Goal: Task Accomplishment & Management: Complete application form

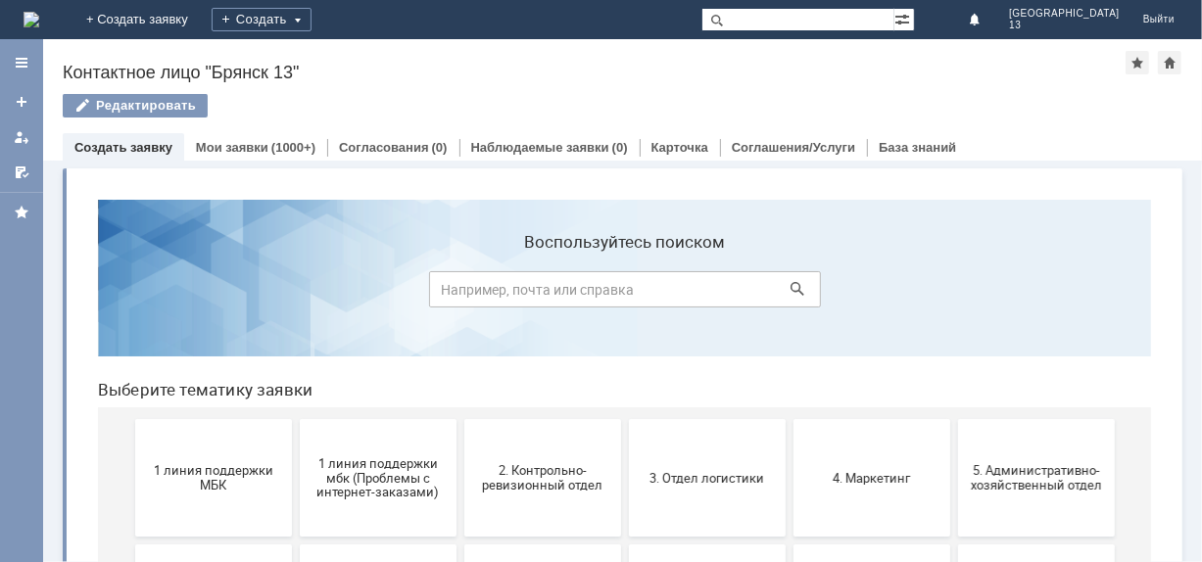
click at [198, 506] on button "1 линия поддержки МБК" at bounding box center [212, 477] width 157 height 118
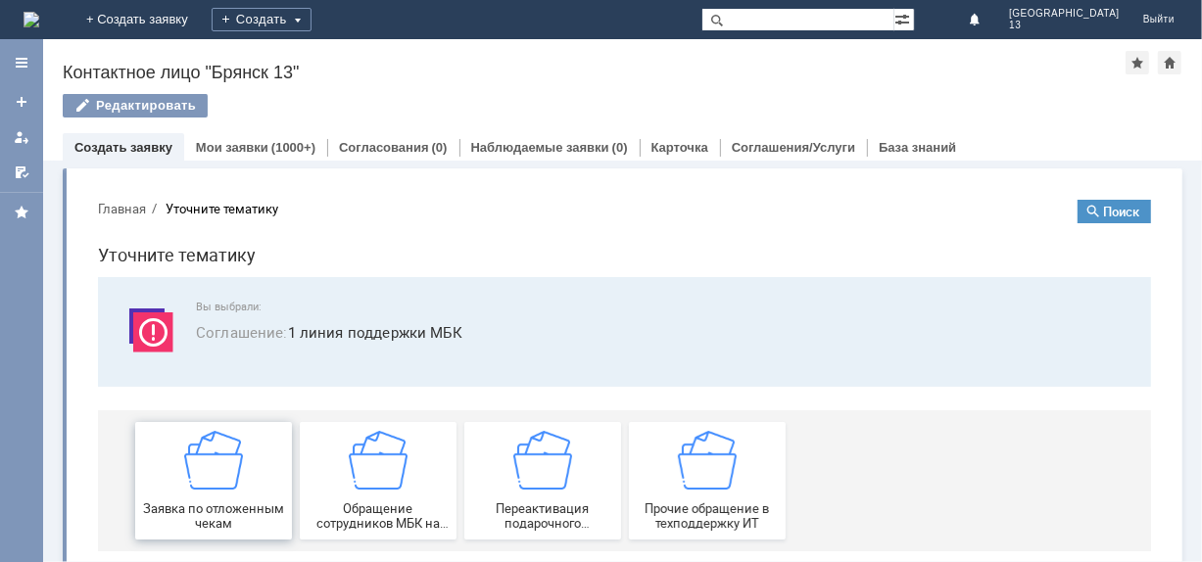
click at [206, 501] on span "Заявка по отложенным чекам" at bounding box center [212, 514] width 145 height 29
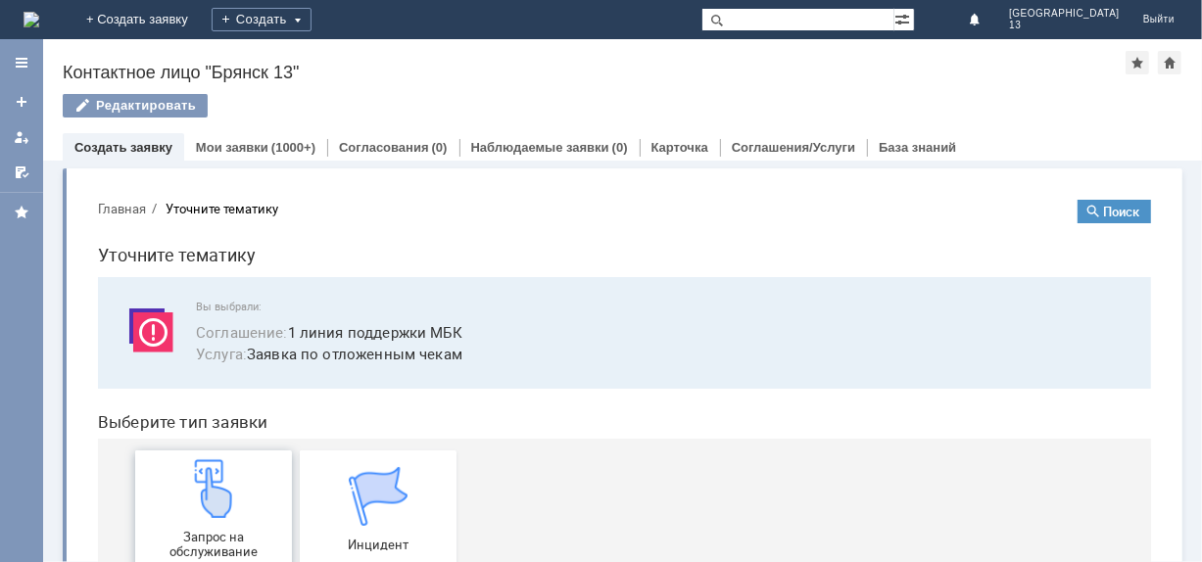
click at [207, 501] on img at bounding box center [212, 487] width 59 height 59
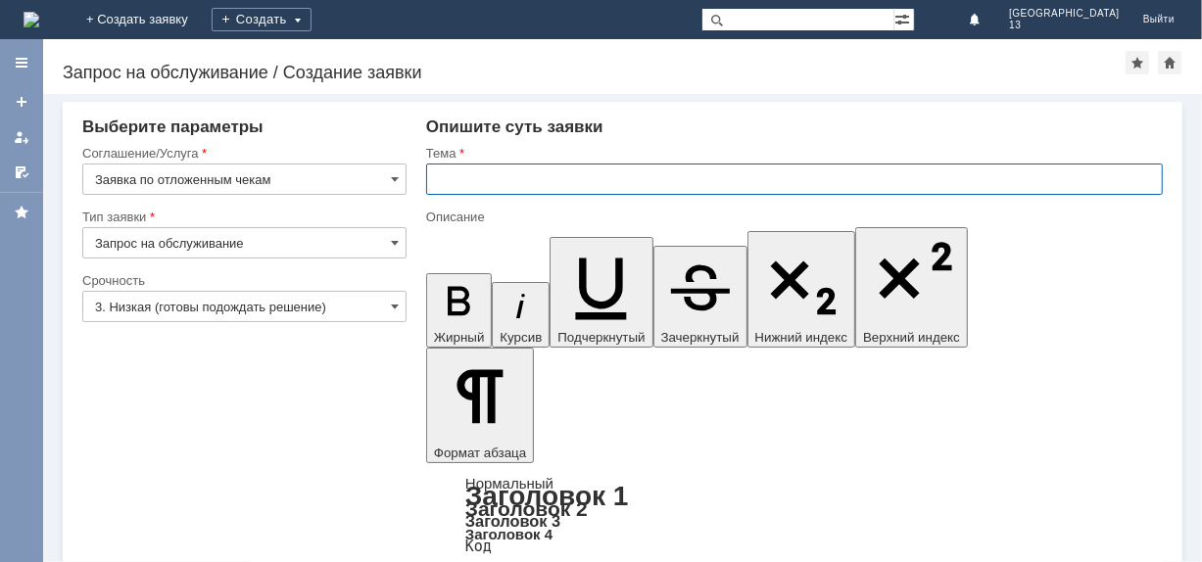
click at [464, 173] on input "text" at bounding box center [794, 179] width 736 height 31
type input "Отложенные чеки [DATE] [GEOGRAPHIC_DATA] 13"
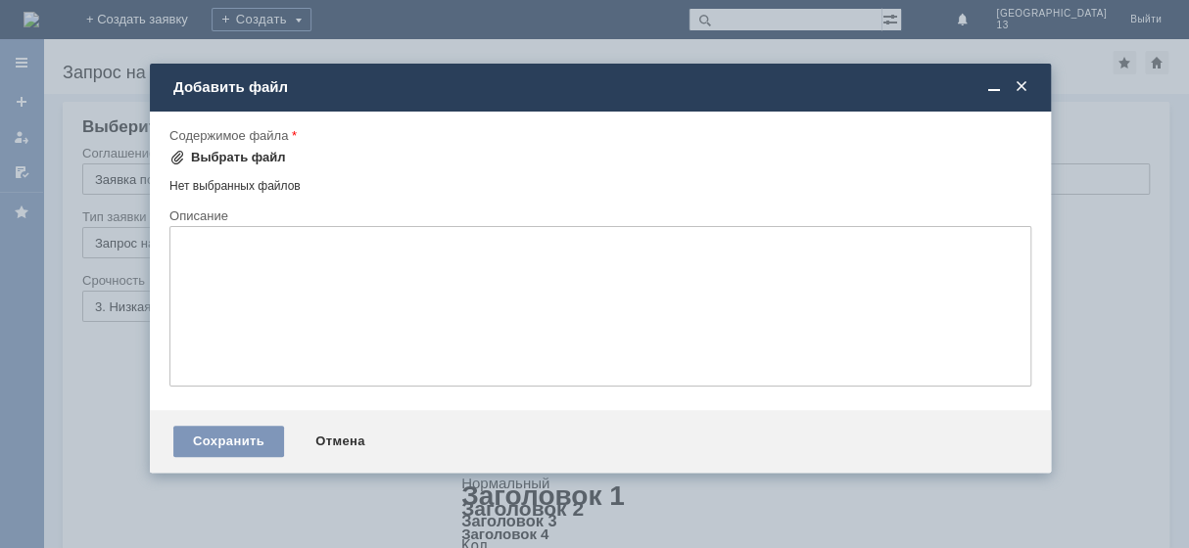
click at [220, 157] on div "Выбрать файл" at bounding box center [238, 158] width 95 height 16
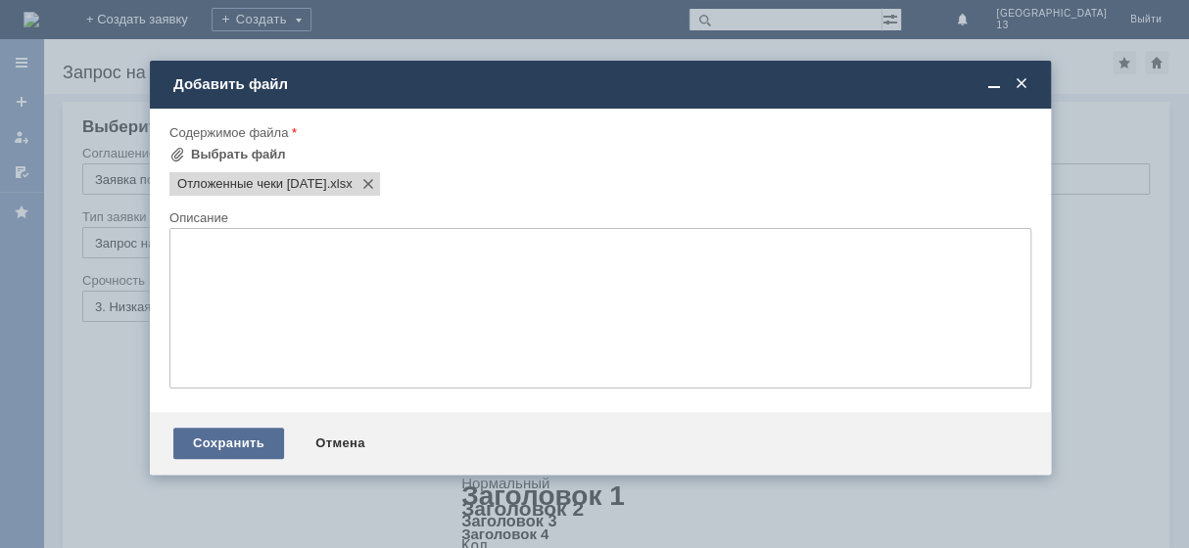
click at [253, 450] on div "Сохранить" at bounding box center [228, 443] width 111 height 31
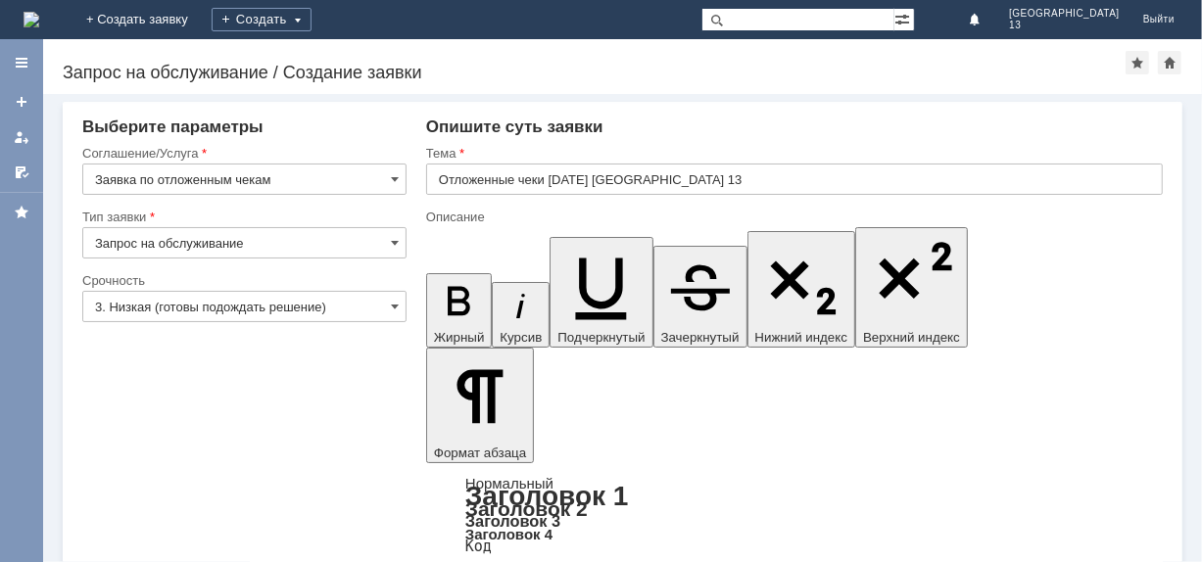
scroll to position [59, 0]
